Goal: Transaction & Acquisition: Purchase product/service

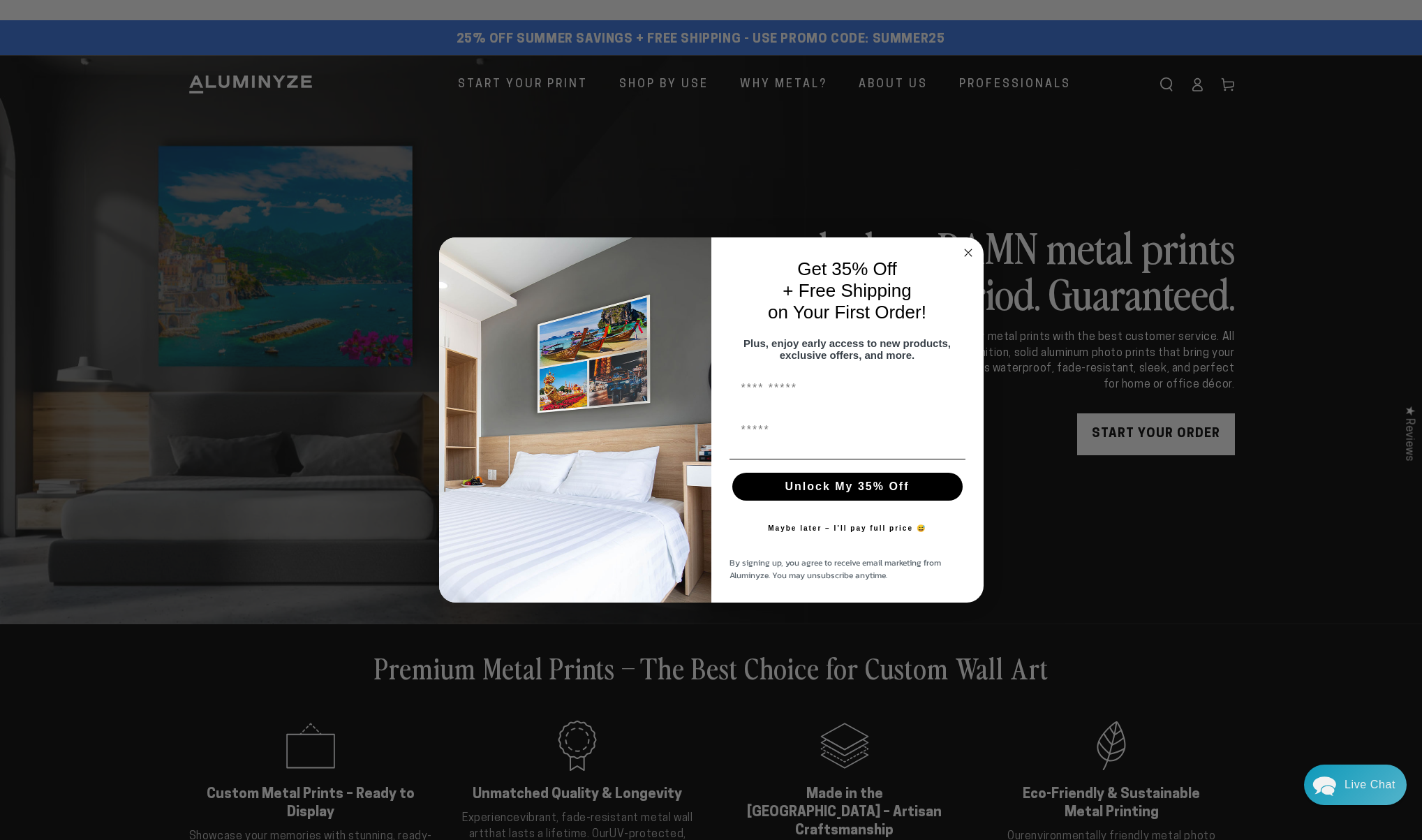
click at [966, 249] on icon "Close dialog" at bounding box center [968, 252] width 7 height 7
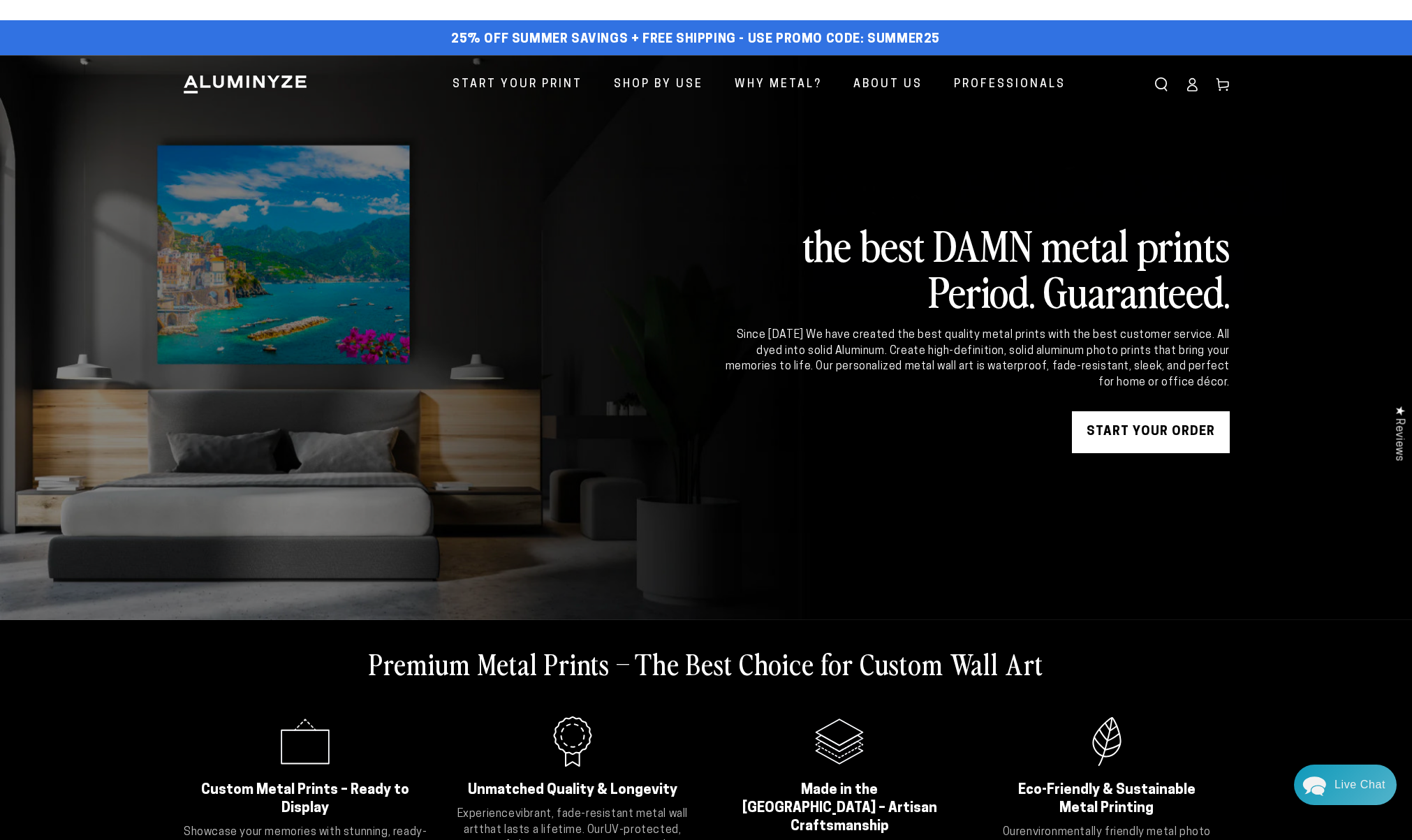
click at [1193, 85] on icon at bounding box center [1192, 88] width 9 height 6
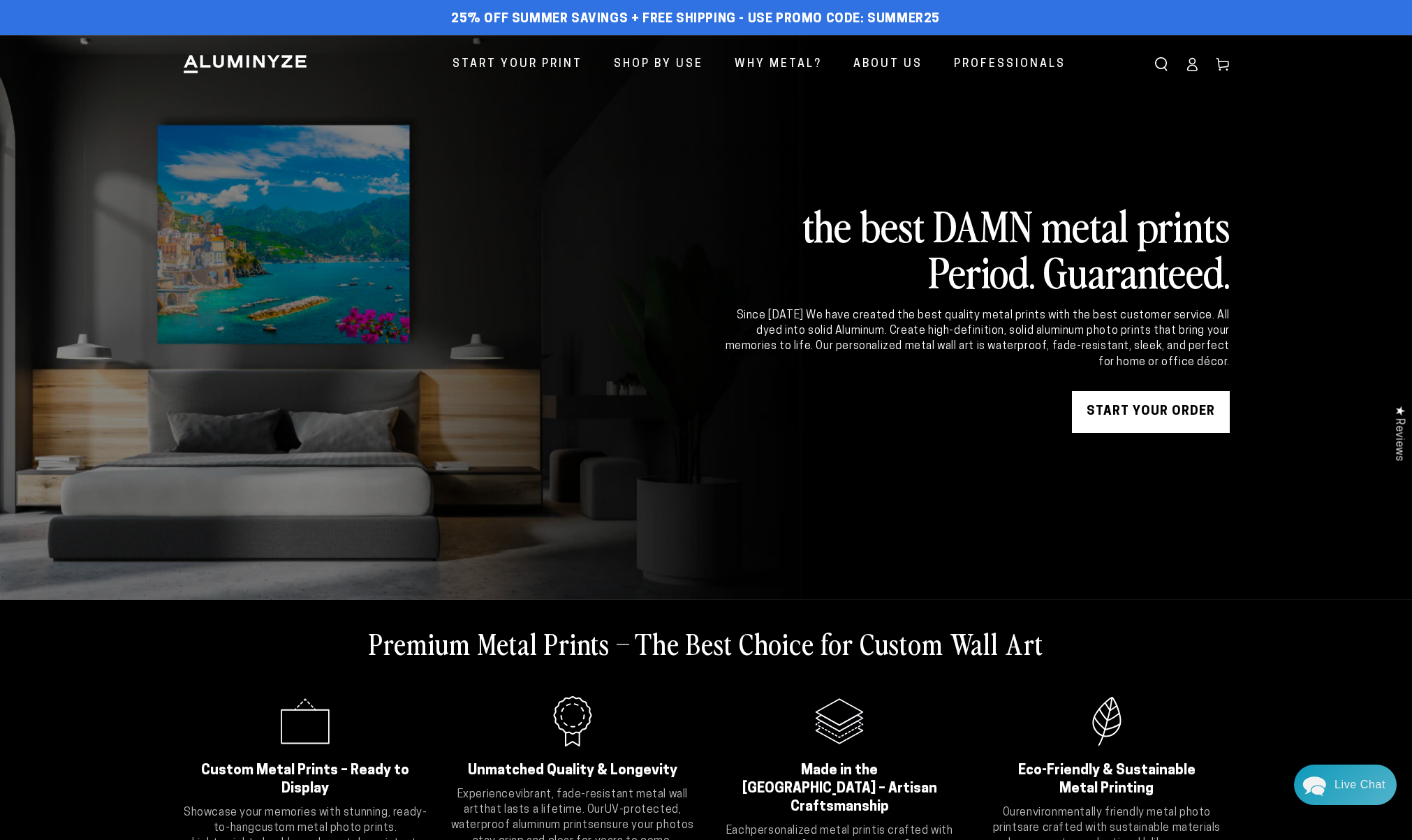
click at [1113, 420] on link "START YOUR Order" at bounding box center [1150, 411] width 158 height 42
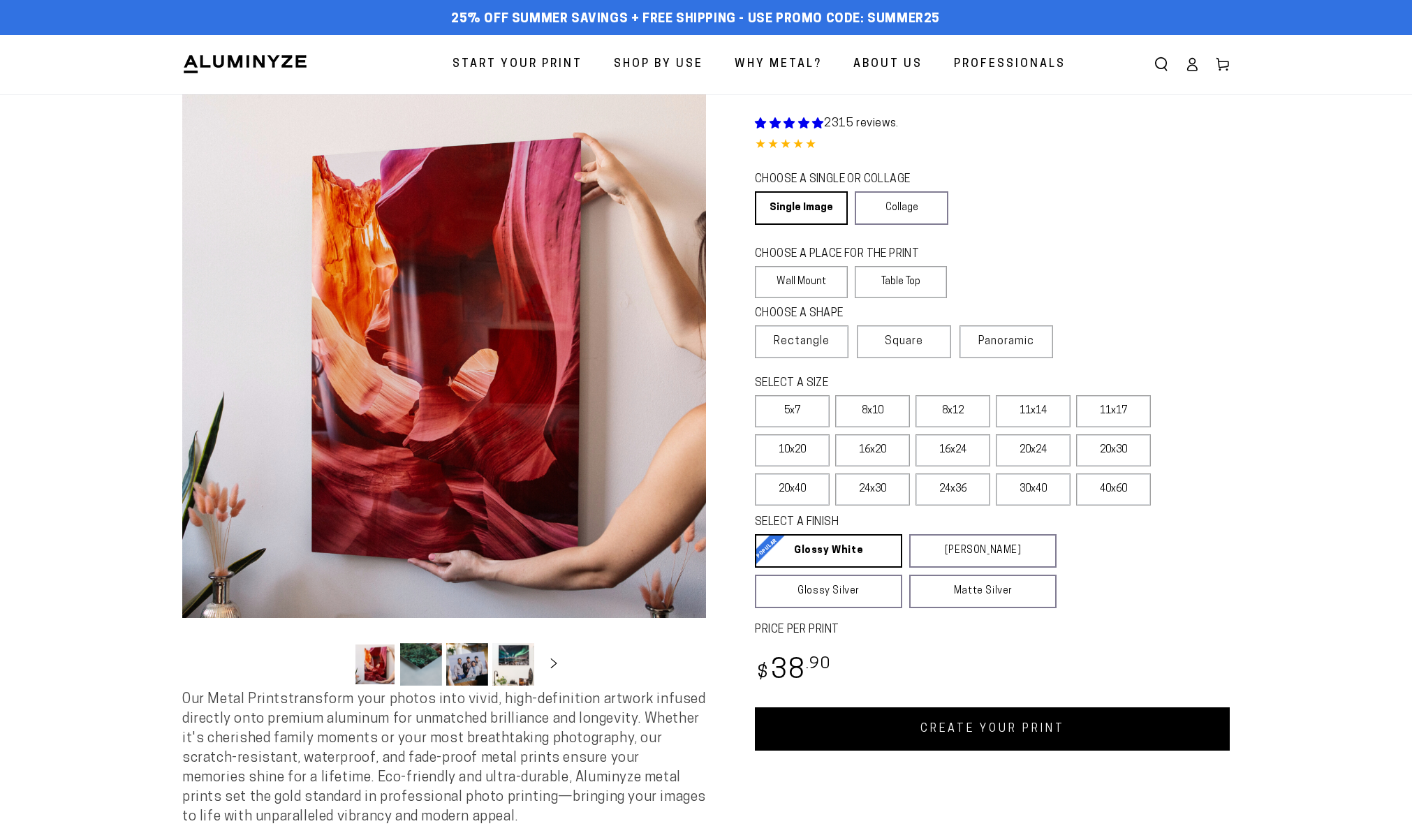
select select "**********"
click at [913, 342] on span "Square" at bounding box center [904, 341] width 38 height 17
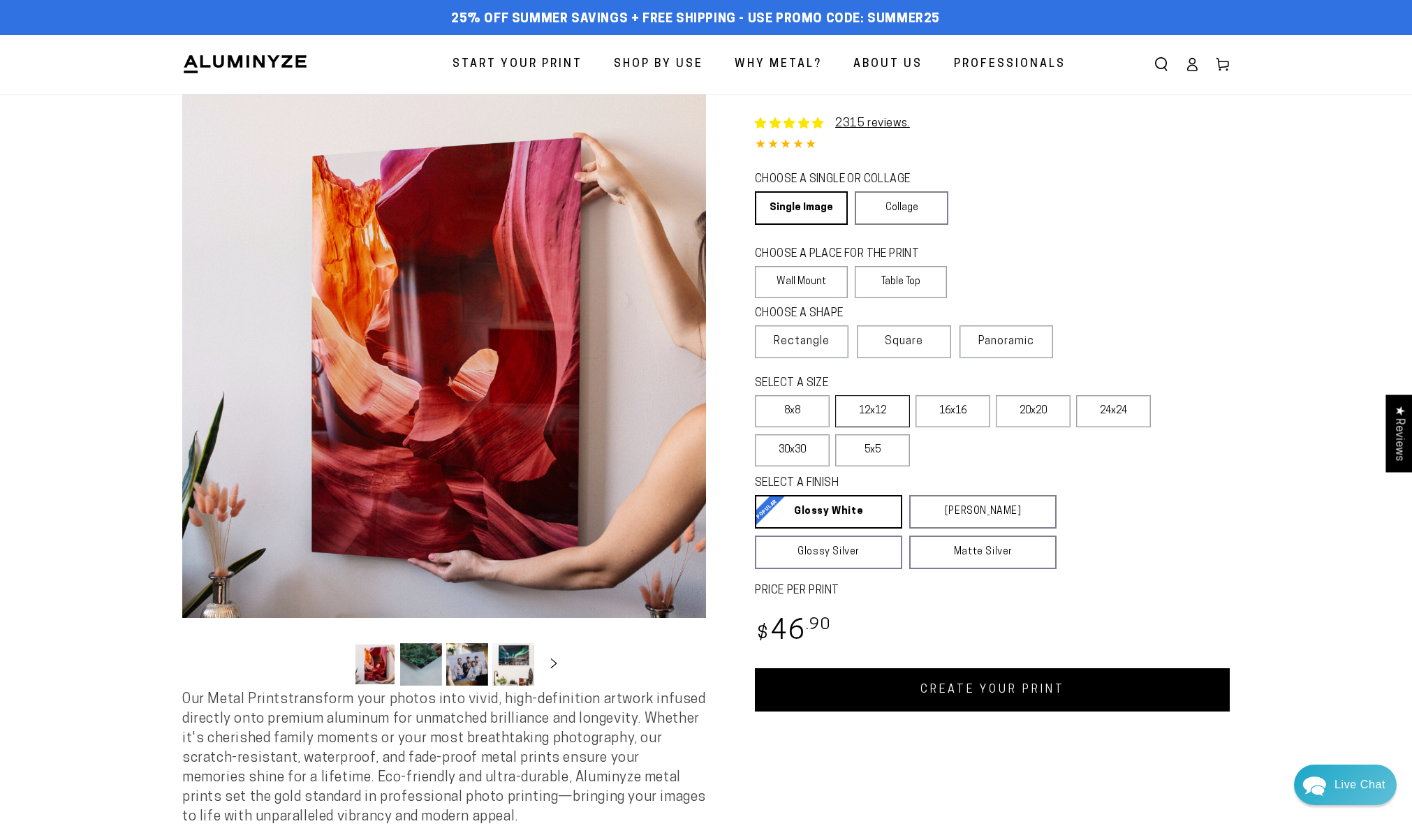
click at [886, 410] on label "12x12" at bounding box center [873, 411] width 75 height 32
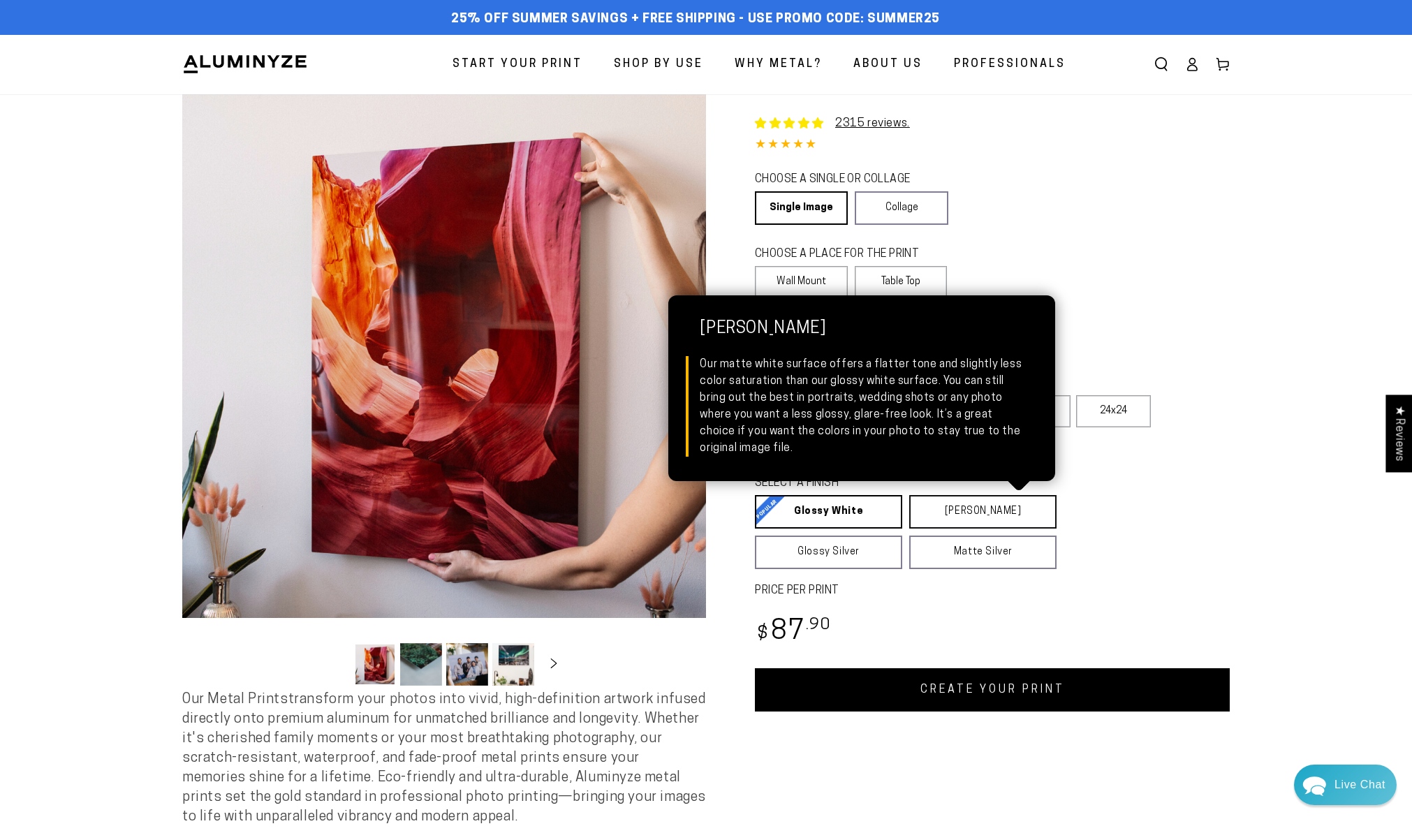
click at [937, 513] on link "Matte White Matte White Our matte white surface offers a flatter tone and sligh…" at bounding box center [983, 511] width 148 height 33
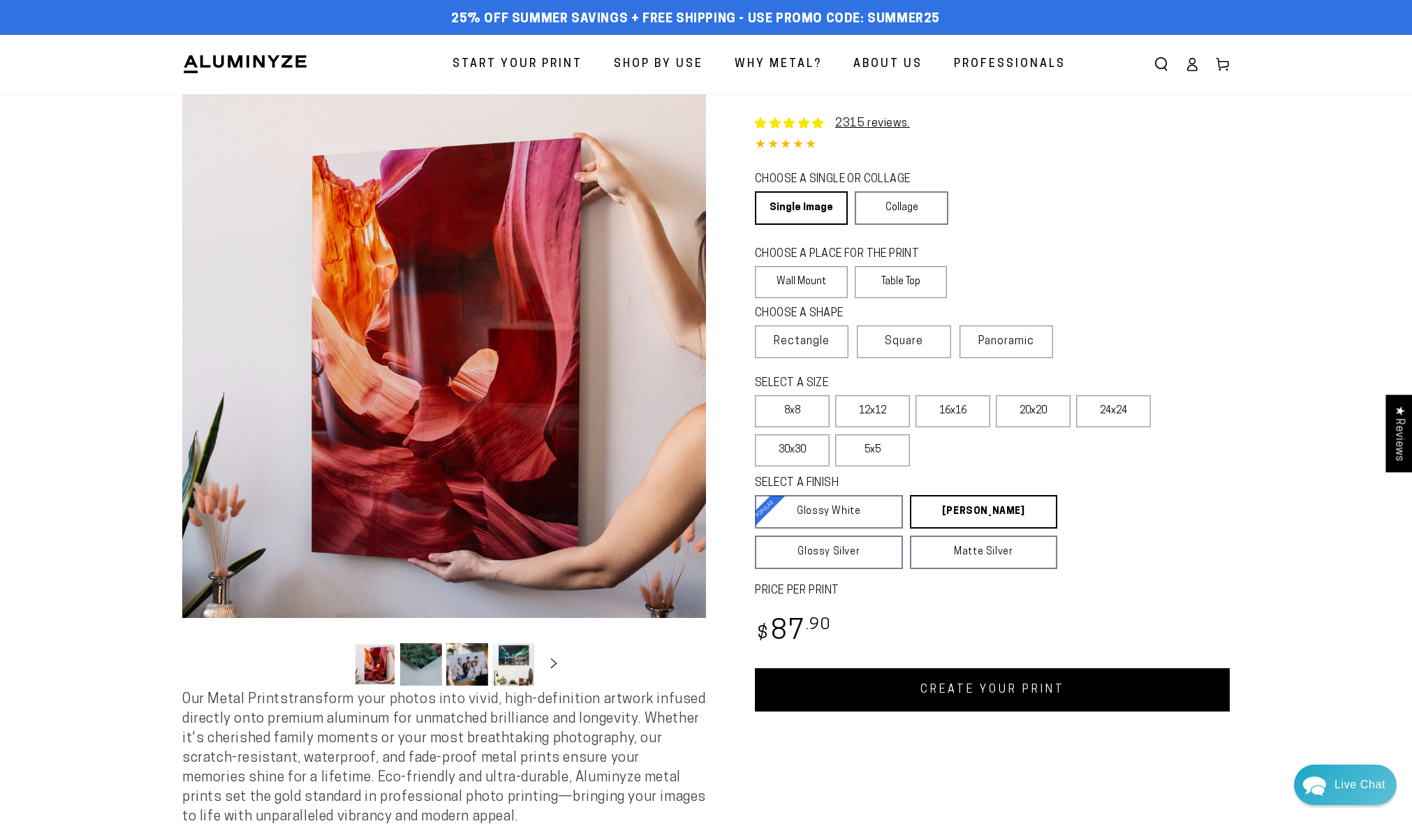
click at [929, 693] on link "CREATE YOUR PRINT" at bounding box center [992, 689] width 475 height 43
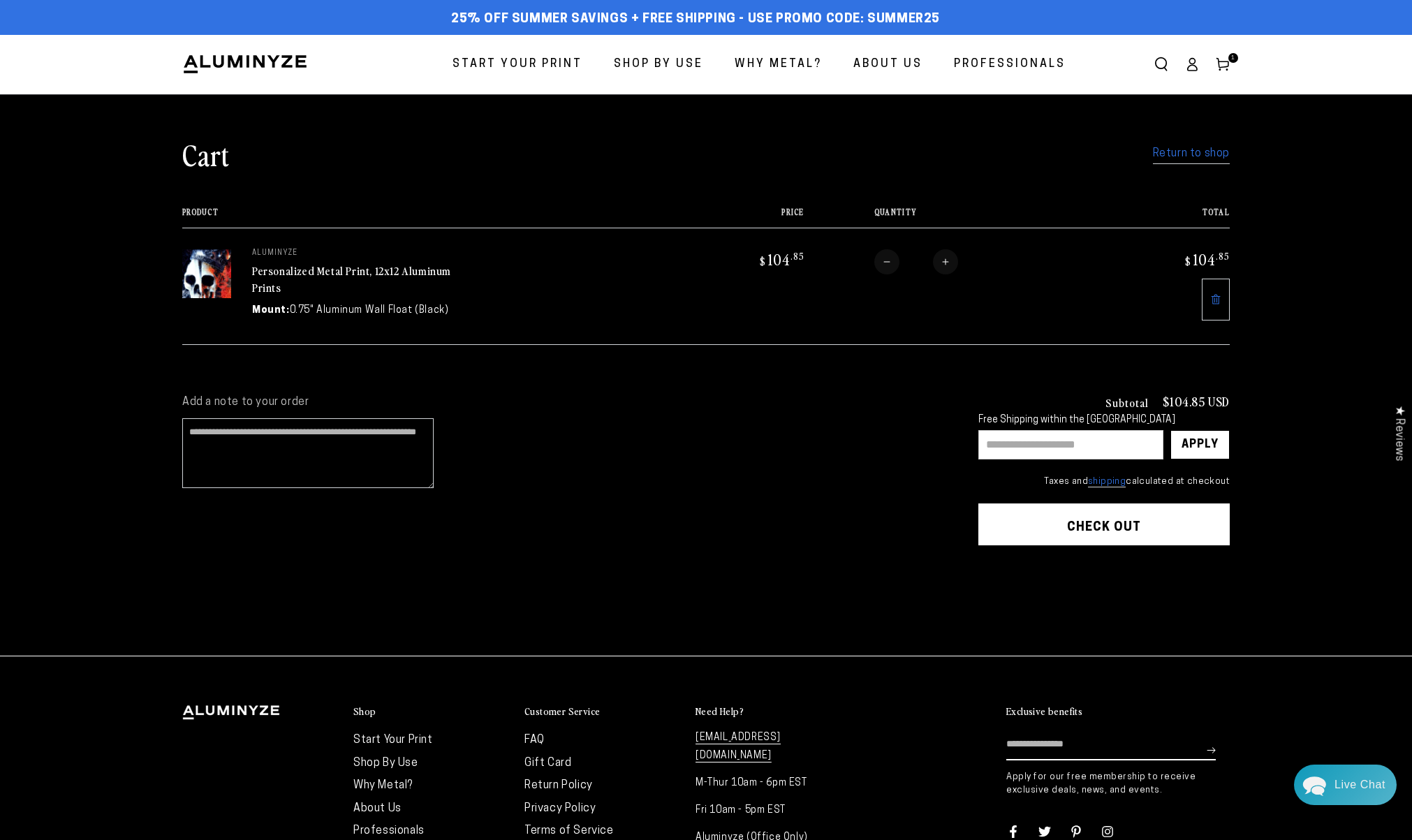
click at [1101, 529] on button "Check out" at bounding box center [1104, 524] width 252 height 42
